Goal: Transaction & Acquisition: Purchase product/service

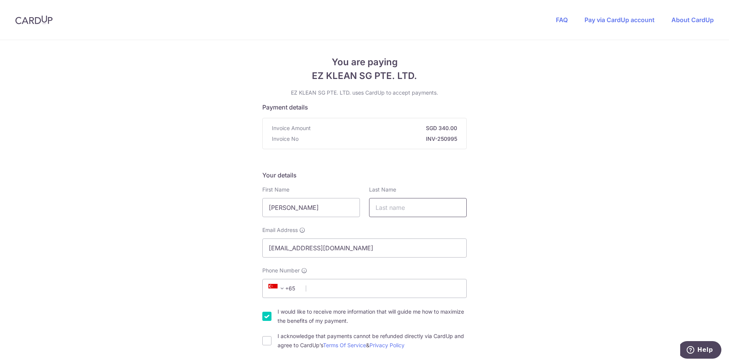
drag, startPoint x: 385, startPoint y: 198, endPoint x: 385, endPoint y: 204, distance: 5.7
click at [385, 198] on input "text" at bounding box center [418, 207] width 98 height 19
type input "Chew"
type input "96792791"
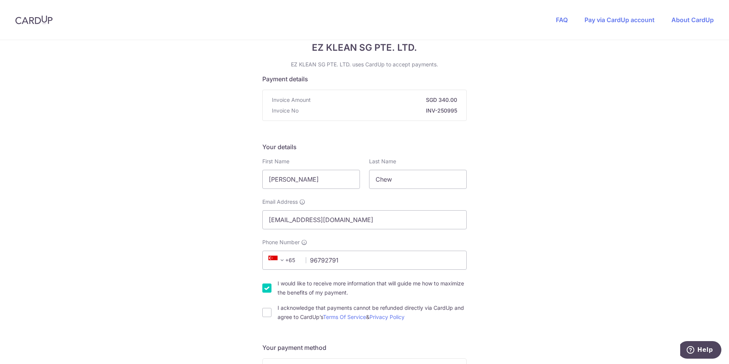
scroll to position [76, 0]
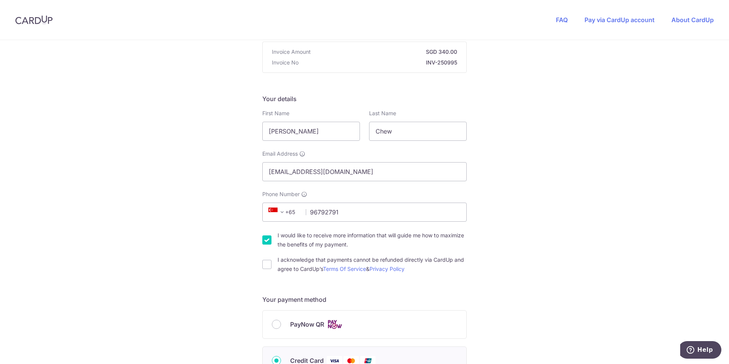
click at [262, 235] on input "I would like to receive more information that will guide me how to maximize the…" at bounding box center [266, 239] width 9 height 9
checkbox input "false"
click at [268, 264] on input "I acknowledge that payments cannot be refunded directly via CardUp and agree to…" at bounding box center [266, 264] width 9 height 9
checkbox input "true"
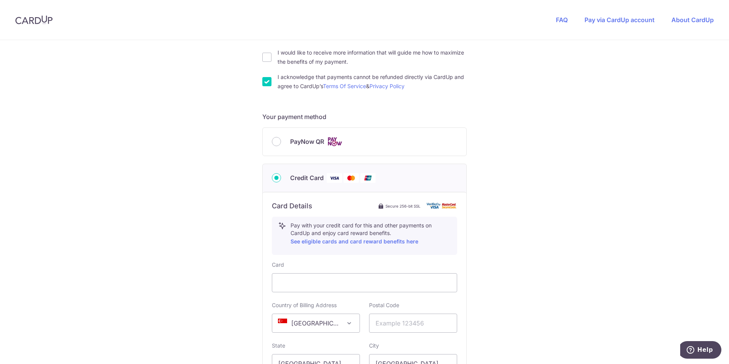
scroll to position [305, 0]
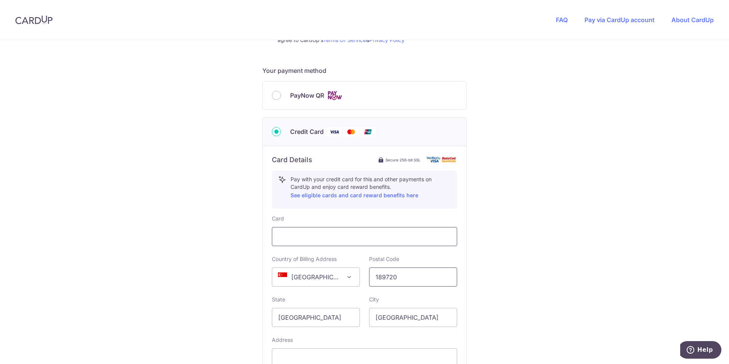
type input "189720"
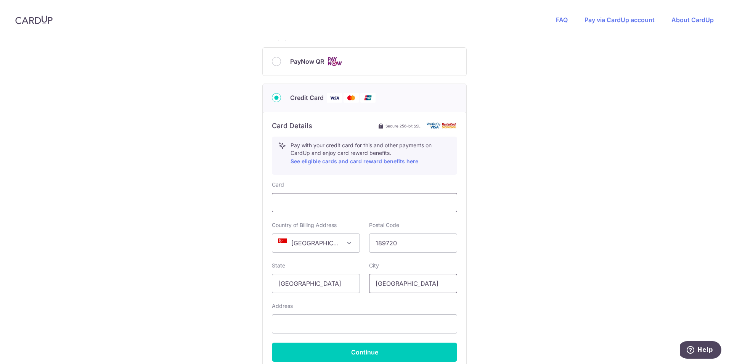
scroll to position [381, 0]
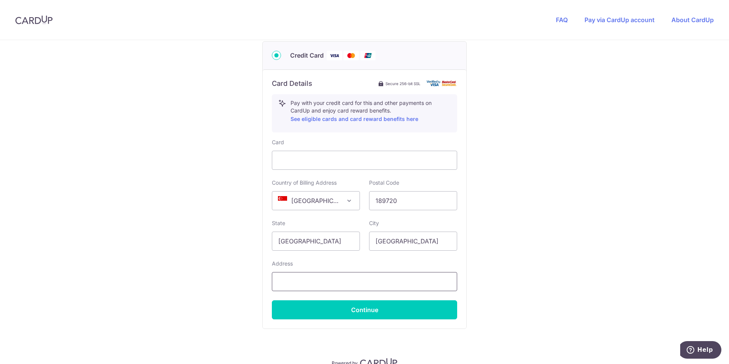
click at [364, 279] on input "text" at bounding box center [364, 281] width 185 height 19
type input "[STREET_ADDRESS]"
select select "65"
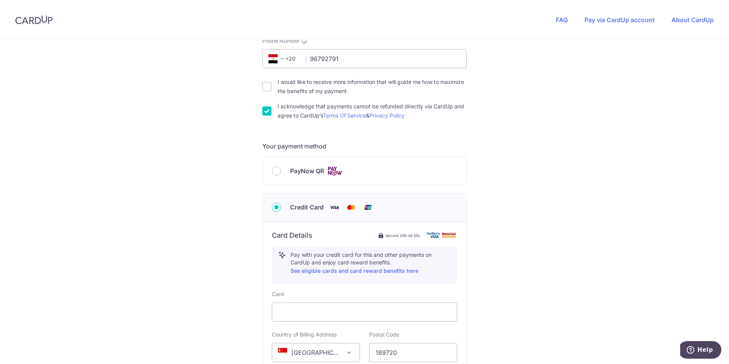
scroll to position [39, 0]
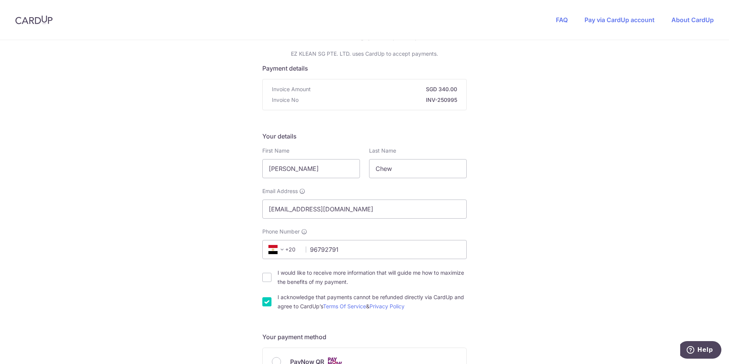
click at [298, 255] on span "+20" at bounding box center [284, 249] width 44 height 18
click at [290, 250] on span "+20" at bounding box center [283, 249] width 34 height 9
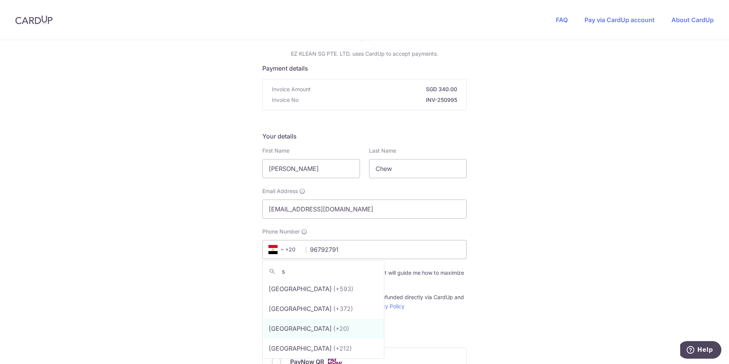
scroll to position [0, 0]
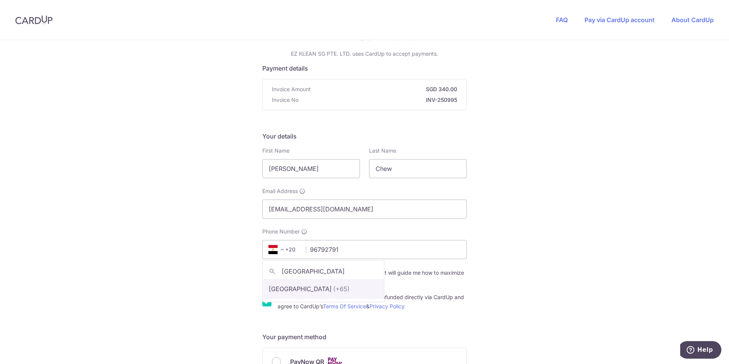
type input "[GEOGRAPHIC_DATA]"
select select "199"
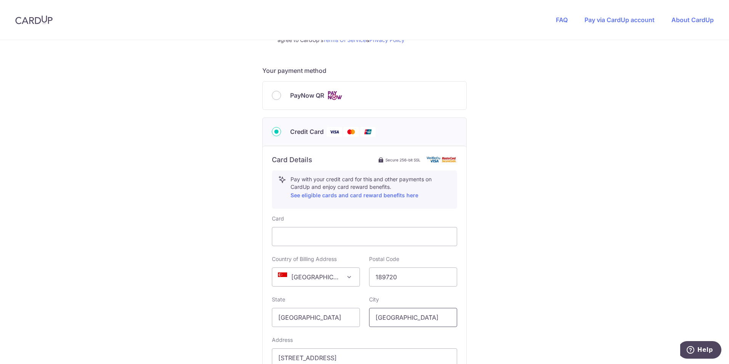
scroll to position [420, 0]
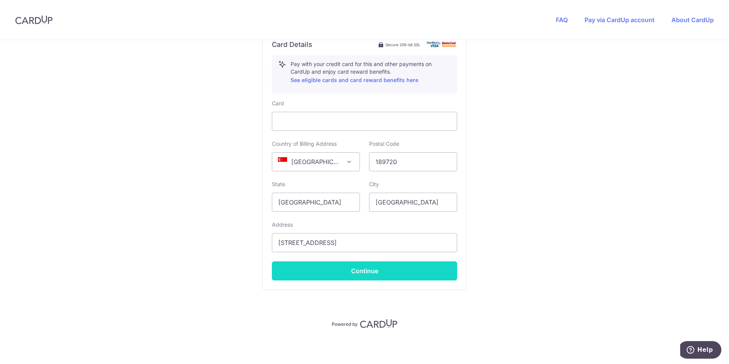
click at [374, 271] on button "Continue" at bounding box center [364, 270] width 185 height 19
type input "**** 3264"
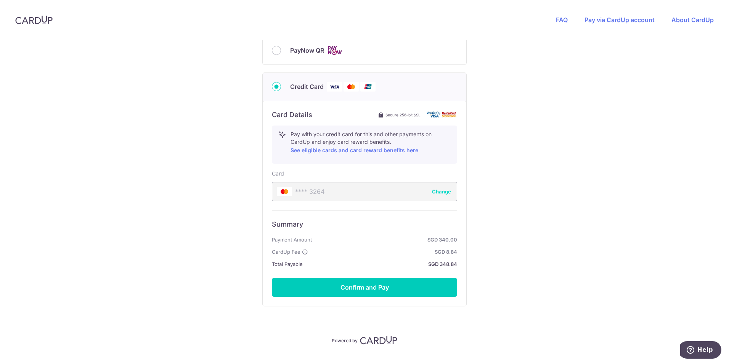
scroll to position [366, 0]
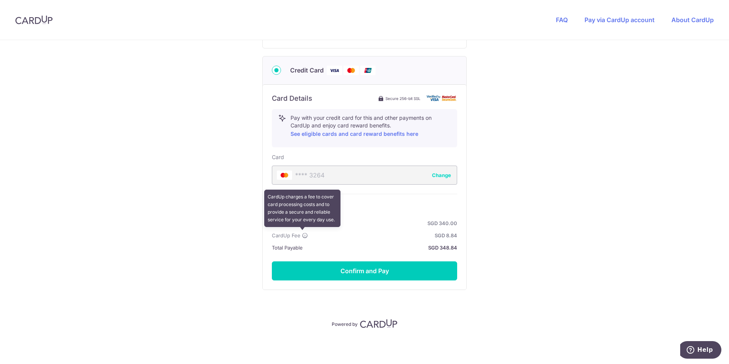
click at [302, 234] on icon at bounding box center [305, 235] width 6 height 6
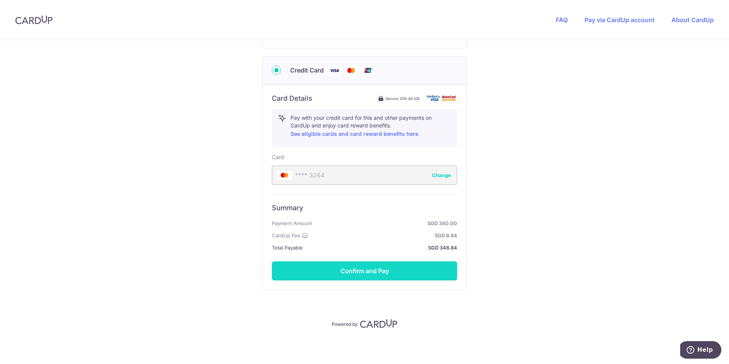
click at [353, 269] on button "Confirm and Pay" at bounding box center [364, 270] width 185 height 19
